Goal: Transaction & Acquisition: Purchase product/service

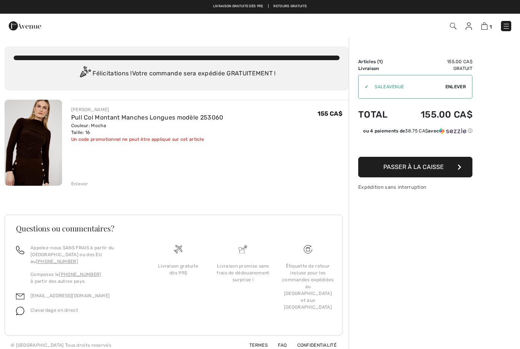
click at [41, 146] on img at bounding box center [33, 143] width 57 height 86
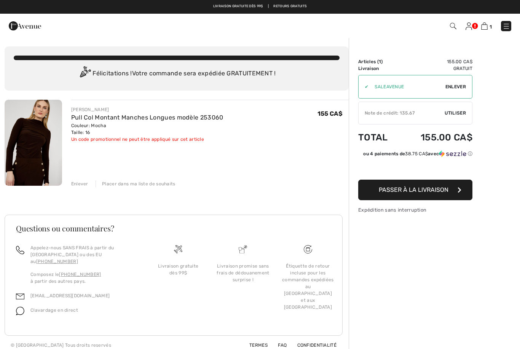
click at [453, 87] on span "Enlever" at bounding box center [455, 86] width 21 height 7
click at [452, 112] on span "Utiliser" at bounding box center [455, 113] width 21 height 7
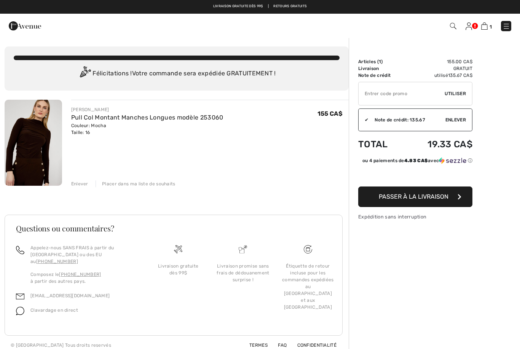
click at [407, 198] on span "Passer à la livraison" at bounding box center [414, 196] width 70 height 7
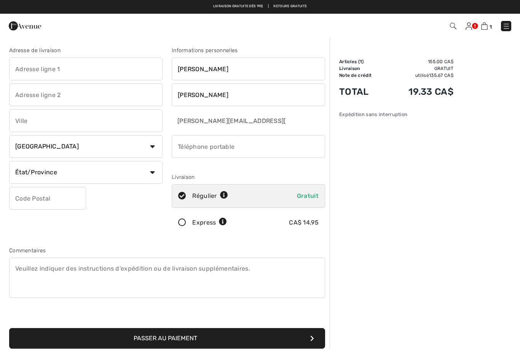
click at [24, 70] on input "text" at bounding box center [85, 68] width 153 height 23
type input "[STREET_ADDRESS]"
click at [28, 124] on input "text" at bounding box center [85, 120] width 153 height 23
type input "Mont s"
type input "Mont Saint-Hilire"
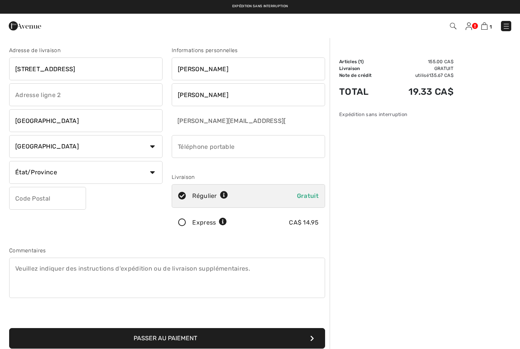
select select "QC"
type input "J3H0E6"
click at [87, 118] on input "Mont Saint-Hilire" at bounding box center [85, 120] width 153 height 23
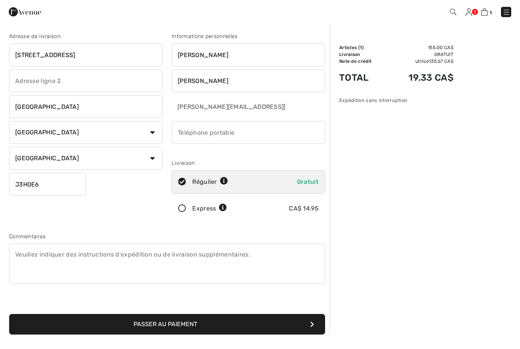
type input "Mont Saint-Hilaire"
click at [180, 135] on input "phone" at bounding box center [248, 146] width 153 height 23
type input "4505271577"
click at [167, 328] on button "Passer au paiement" at bounding box center [167, 338] width 316 height 21
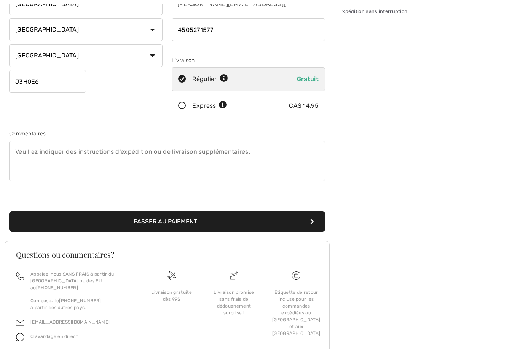
scroll to position [118, 0]
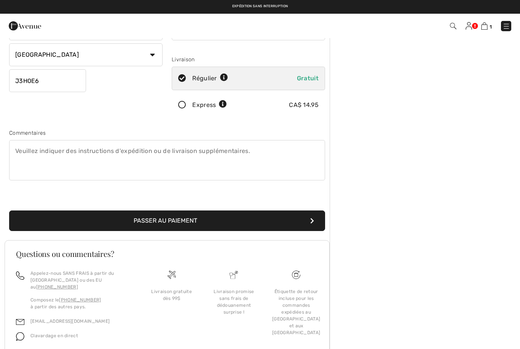
click at [30, 221] on button "Passer au paiement" at bounding box center [167, 220] width 316 height 21
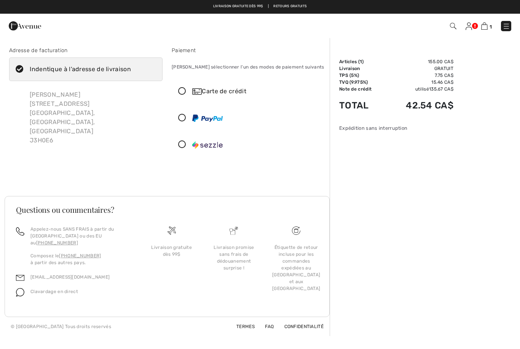
click at [185, 93] on icon at bounding box center [182, 92] width 20 height 8
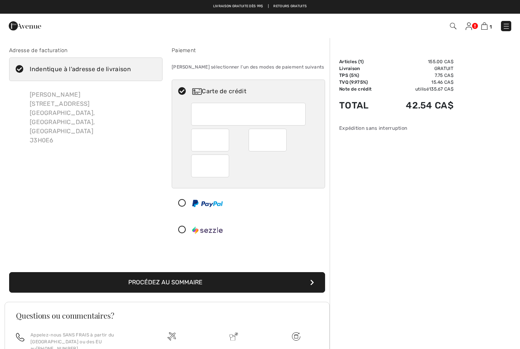
click at [282, 142] on div at bounding box center [268, 140] width 38 height 23
click at [289, 279] on button "Procédez au sommaire" at bounding box center [167, 282] width 316 height 21
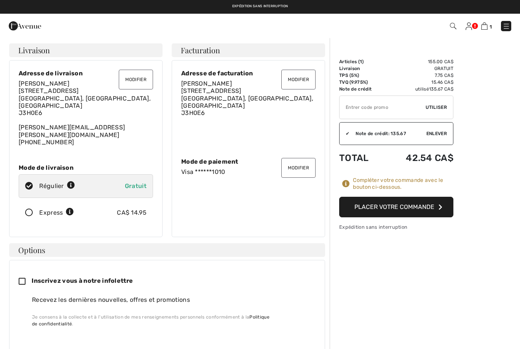
click at [388, 209] on button "Placer votre commande" at bounding box center [396, 207] width 114 height 21
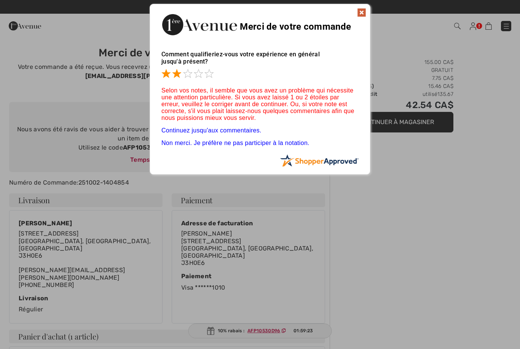
click at [174, 76] on span at bounding box center [176, 73] width 9 height 9
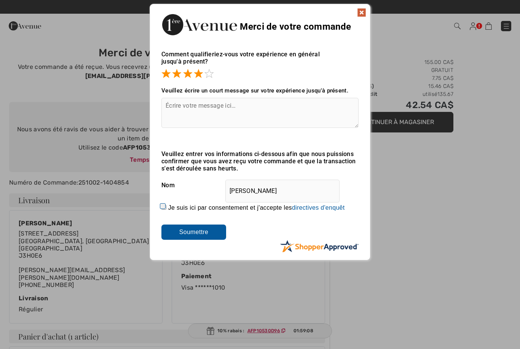
click at [199, 235] on input "Soumettre" at bounding box center [193, 232] width 65 height 15
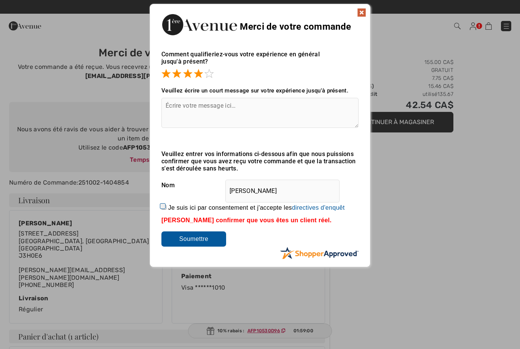
click at [201, 241] on input "Soumettre" at bounding box center [193, 238] width 65 height 15
click at [169, 209] on label "Je suis ici par consentement et j'accepte les En soumettant une évaluation, vou…" at bounding box center [256, 207] width 177 height 7
click at [166, 209] on input "Je suis ici par consentement et j'accepte les En soumettant une évaluation, vou…" at bounding box center [163, 207] width 5 height 5
checkbox input "true"
click at [200, 240] on input "Soumettre" at bounding box center [193, 238] width 65 height 15
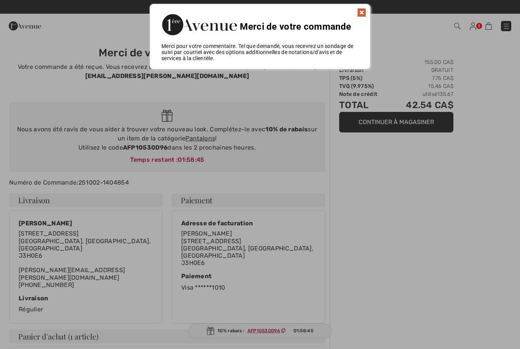
click at [362, 13] on img at bounding box center [361, 12] width 9 height 9
